Goal: Navigation & Orientation: Understand site structure

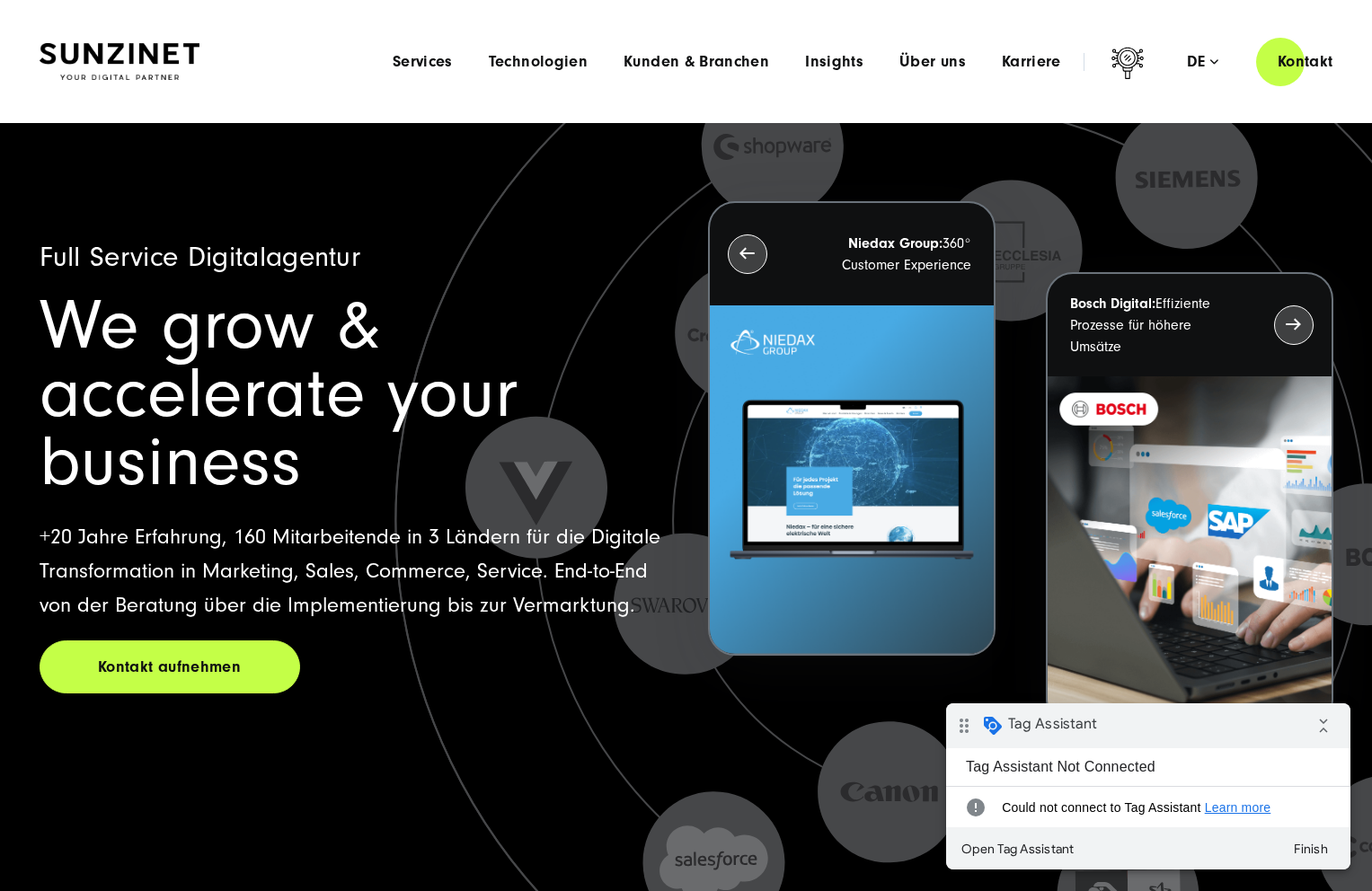
click at [120, 87] on header "Smart Search AI Hier können Sie eine konkrete Frage zu unserer Agentur und unse…" at bounding box center [686, 61] width 1372 height 123
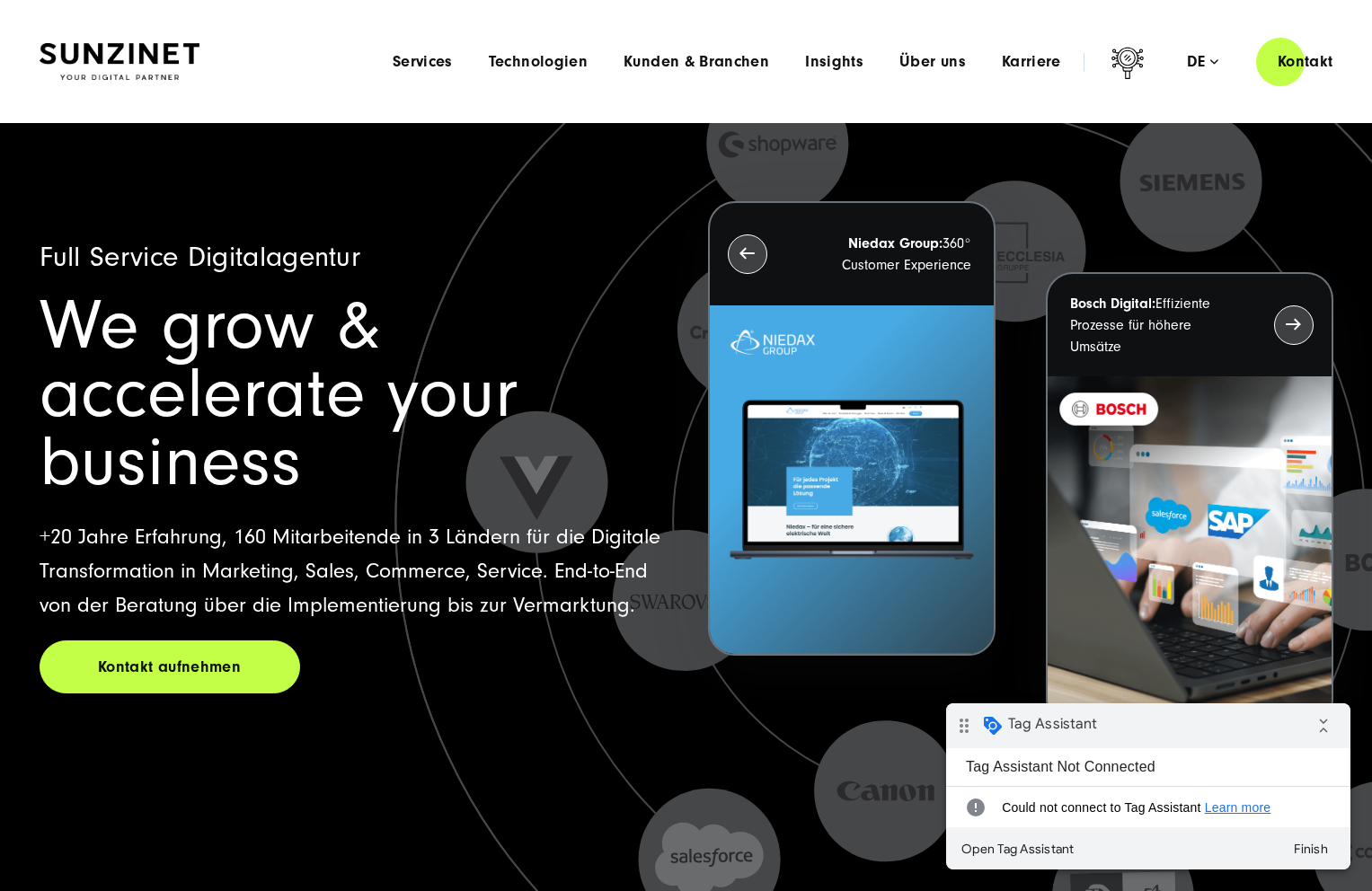
click at [125, 52] on img at bounding box center [119, 62] width 160 height 38
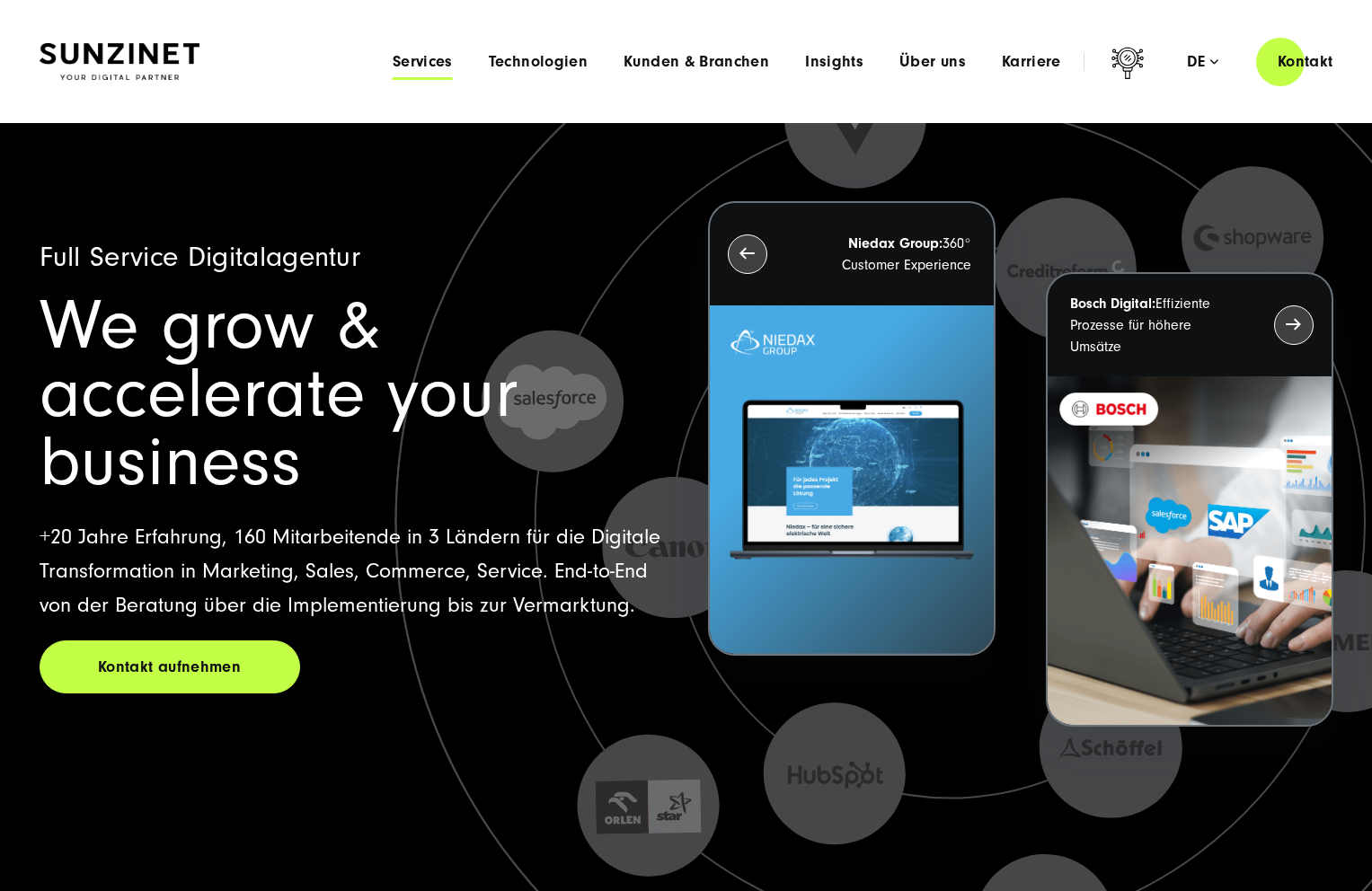
click at [432, 55] on span "Services" at bounding box center [423, 62] width 60 height 18
